Goal: Transaction & Acquisition: Purchase product/service

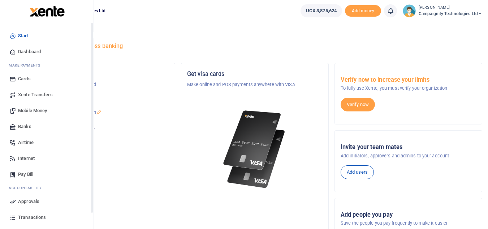
click at [12, 200] on icon at bounding box center [12, 201] width 7 height 7
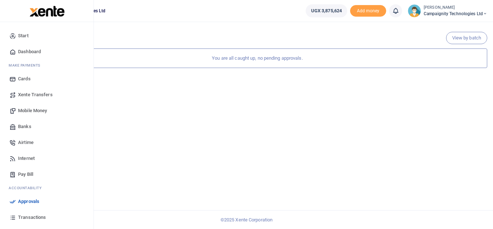
click at [35, 216] on span "Transactions" at bounding box center [32, 216] width 28 height 7
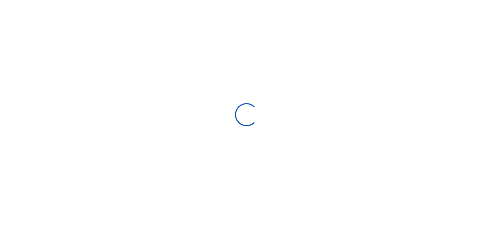
select select
type input "08/23/2025 - 09/21/2025"
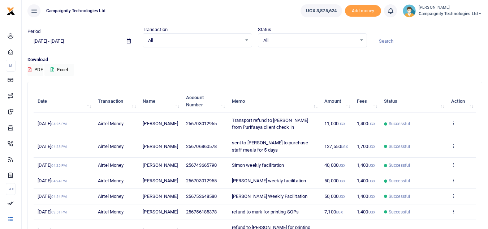
scroll to position [47, 0]
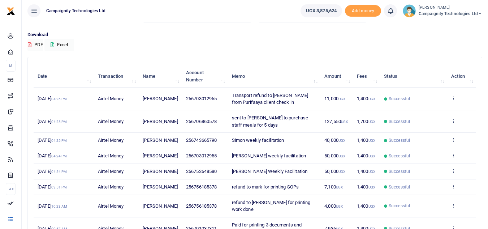
click at [187, 189] on span "256756185378" at bounding box center [201, 186] width 31 height 5
drag, startPoint x: 190, startPoint y: 205, endPoint x: 218, endPoint y: 208, distance: 28.7
click at [218, 195] on td "256756185378" at bounding box center [205, 187] width 46 height 16
copy span "756185378"
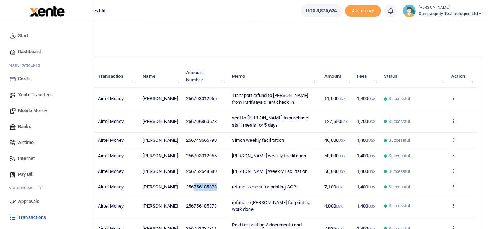
click at [18, 199] on link "Approvals" at bounding box center [47, 201] width 82 height 16
click at [26, 111] on span "Mobile Money" at bounding box center [32, 110] width 29 height 7
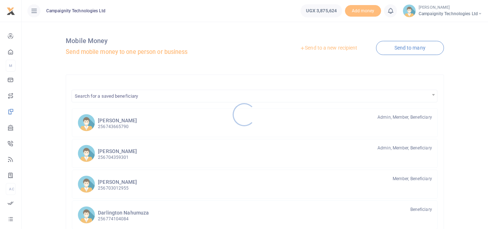
click at [333, 53] on div at bounding box center [244, 114] width 488 height 229
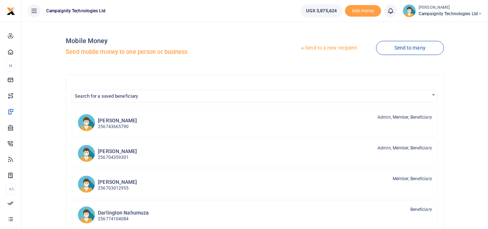
click at [332, 49] on link "Send to a new recipient" at bounding box center [328, 48] width 94 height 13
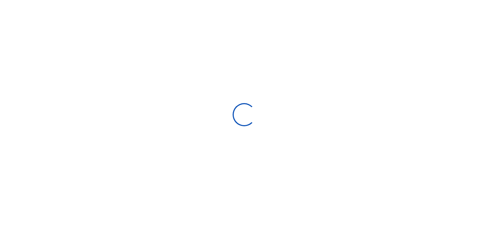
select select
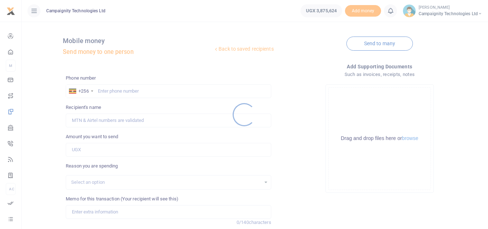
click at [161, 88] on div at bounding box center [244, 114] width 488 height 229
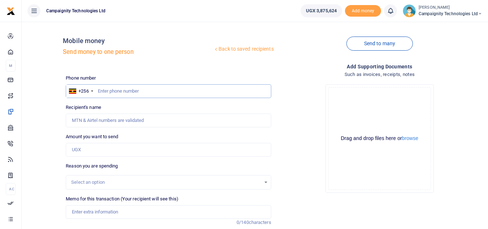
click at [151, 92] on input "text" at bounding box center [168, 91] width 205 height 14
paste input "756185378"
type input "756185378"
click at [116, 145] on input "Amount you want to send" at bounding box center [168, 150] width 205 height 14
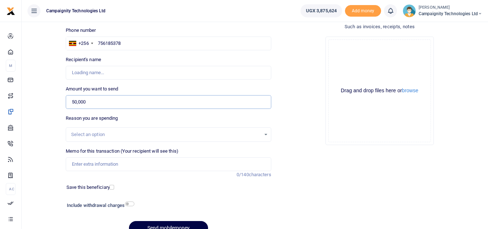
type input "50,000"
click at [180, 163] on input "Memo for this transaction (Your recipient will see this)" at bounding box center [168, 164] width 205 height 14
type input "Mark Nakibinge"
type input "Mark weekly facilitation"
click at [170, 224] on button "Send mobilemoney" at bounding box center [168, 228] width 79 height 14
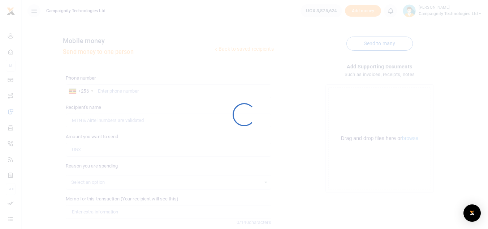
scroll to position [48, 0]
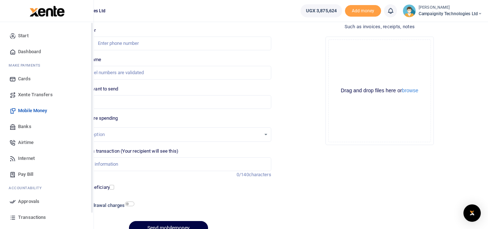
click at [38, 215] on span "Transactions" at bounding box center [32, 216] width 28 height 7
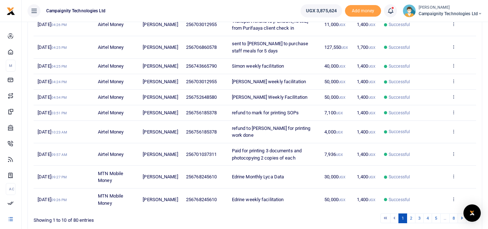
scroll to position [127, 0]
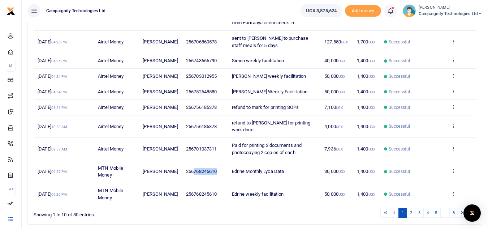
drag, startPoint x: 190, startPoint y: 193, endPoint x: 218, endPoint y: 195, distance: 27.9
click at [218, 182] on td "256768245610" at bounding box center [205, 171] width 46 height 22
copy span "768245610"
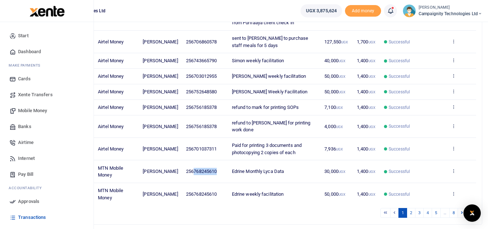
click at [36, 108] on span "Mobile Money" at bounding box center [32, 110] width 29 height 7
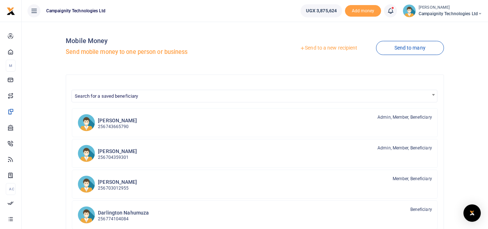
click at [334, 49] on link "Send to a new recipient" at bounding box center [328, 48] width 94 height 13
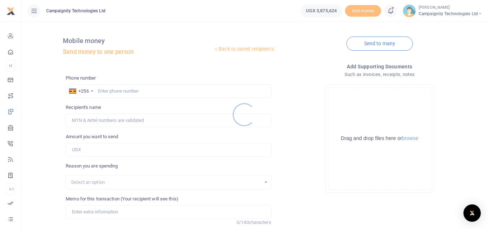
click at [146, 92] on div at bounding box center [244, 114] width 488 height 229
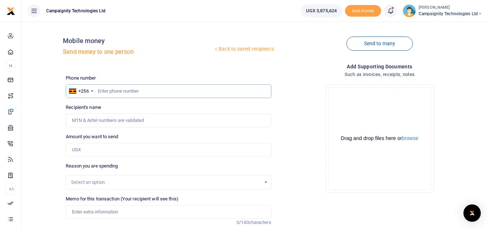
click at [146, 92] on input "text" at bounding box center [168, 91] width 205 height 14
paste input "768245610"
type input "768245610"
type input "Edrine Tasiwuka"
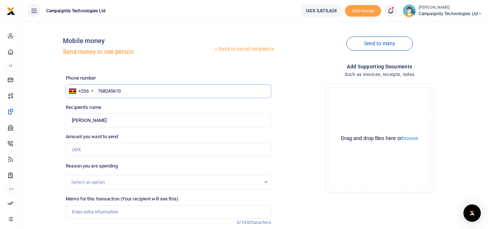
type input "768245610"
click at [108, 152] on input "Amount you want to send" at bounding box center [168, 150] width 205 height 14
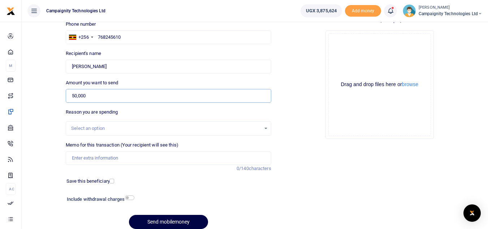
scroll to position [84, 0]
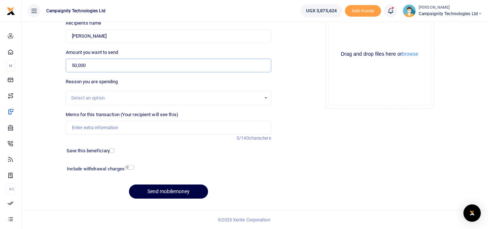
type input "50,000"
click at [193, 126] on input "Memo for this transaction (Your recipient will see this)" at bounding box center [168, 128] width 205 height 14
type input "Edrine weekly facilitation"
click at [189, 190] on button "Send mobilemoney" at bounding box center [168, 191] width 79 height 14
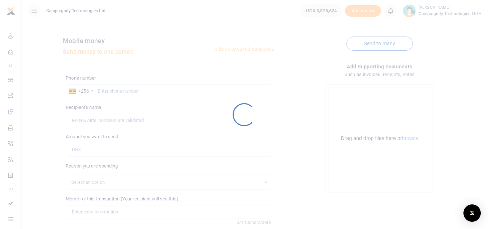
scroll to position [84, 0]
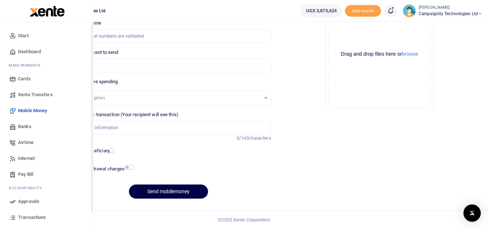
click at [25, 200] on span "Approvals" at bounding box center [28, 201] width 21 height 7
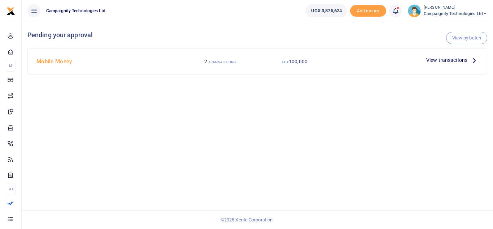
click at [448, 61] on span "View transactions" at bounding box center [447, 60] width 41 height 8
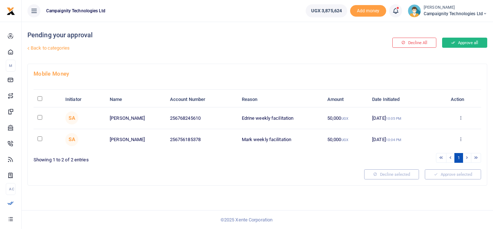
click at [463, 43] on button "Approve all" at bounding box center [464, 43] width 45 height 10
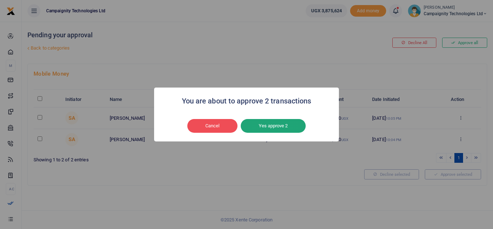
click at [284, 121] on button "Yes approve 2" at bounding box center [273, 126] width 65 height 14
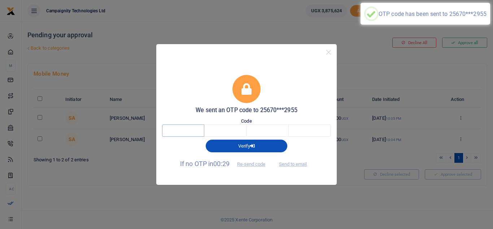
click at [193, 129] on input "text" at bounding box center [183, 130] width 42 height 12
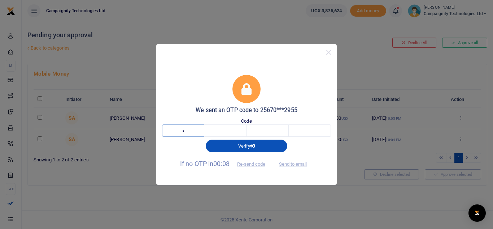
type input "9"
type input "5"
type input "9"
type input "3"
